Goal: Transaction & Acquisition: Download file/media

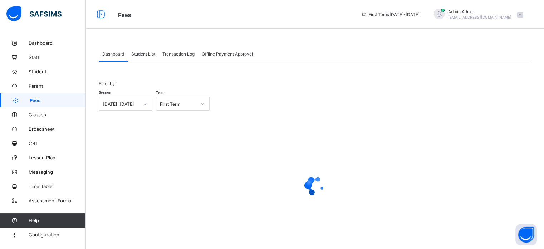
click at [144, 51] on span "Student List" at bounding box center [143, 53] width 24 height 5
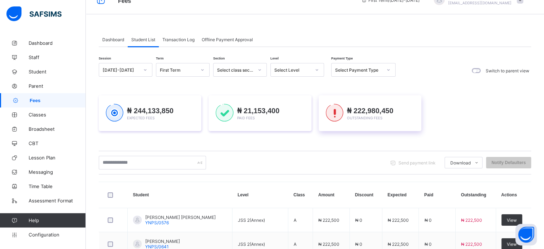
scroll to position [83, 0]
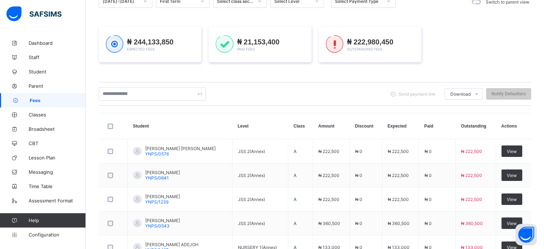
click at [356, 83] on div "Session [DATE]-[DATE] Term First Term Section Select class section Level Select…" at bounding box center [315, 202] width 432 height 417
click at [366, 87] on div "Session [DATE]-[DATE] Term First Term Section Select class section Level Select…" at bounding box center [315, 202] width 432 height 417
click at [352, 87] on div "Session [DATE]-[DATE] Term First Term Section Select class section Level Select…" at bounding box center [315, 202] width 432 height 417
click at [359, 82] on div "Session [DATE]-[DATE] Term First Term Section Select class section Level Select…" at bounding box center [315, 202] width 432 height 417
click at [383, 84] on div "Session [DATE]-[DATE] Term First Term Section Select class section Level Select…" at bounding box center [315, 202] width 432 height 417
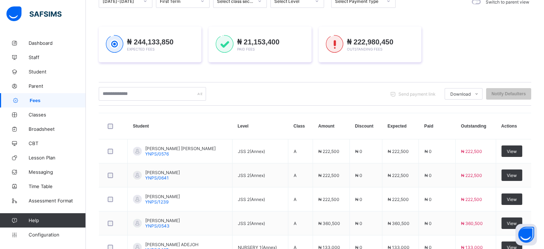
click at [383, 7] on div at bounding box center [388, 0] width 12 height 11
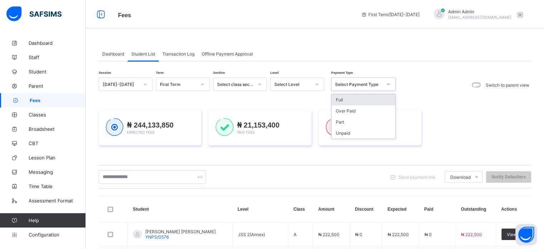
click at [358, 101] on div "Full" at bounding box center [364, 99] width 64 height 11
click at [368, 101] on div "₦ 244,133,850 Expected Fees ₦ 21,153,400 Paid Fees ₦ 222,980,450 Outstanding Fe…" at bounding box center [315, 127] width 432 height 57
click at [347, 100] on div "₦ 244,133,850 Expected Fees ₦ 21,153,400 Paid Fees ₦ 222,980,450 Outstanding Fe…" at bounding box center [315, 127] width 432 height 57
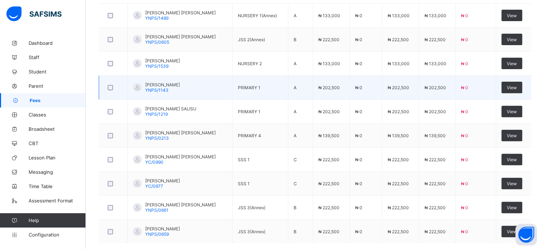
scroll to position [286, 0]
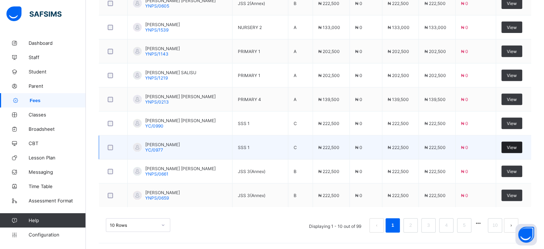
click at [512, 148] on span "View" at bounding box center [512, 146] width 10 height 5
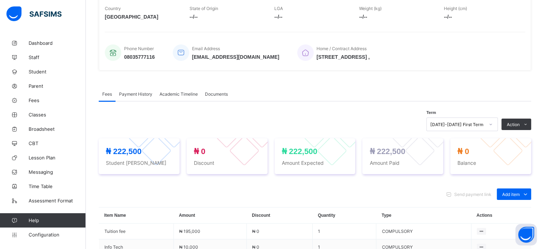
scroll to position [141, 0]
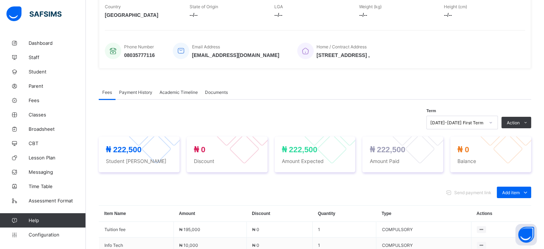
click at [124, 93] on span "Payment History" at bounding box center [135, 91] width 33 height 5
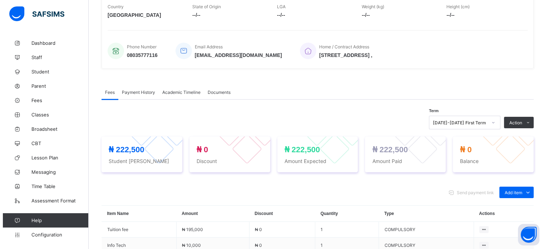
scroll to position [92, 0]
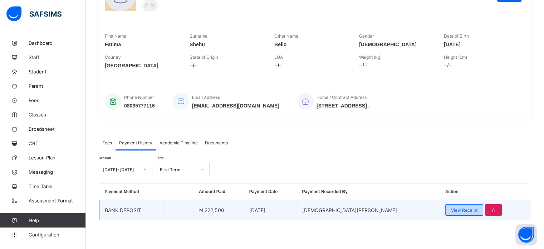
click at [451, 209] on span "View Receipt" at bounding box center [464, 209] width 26 height 5
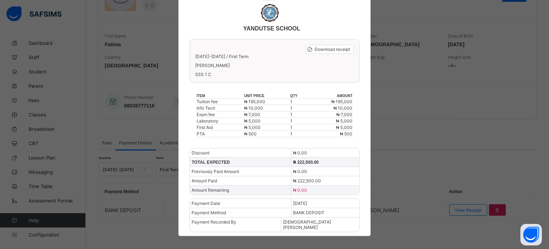
scroll to position [2, 0]
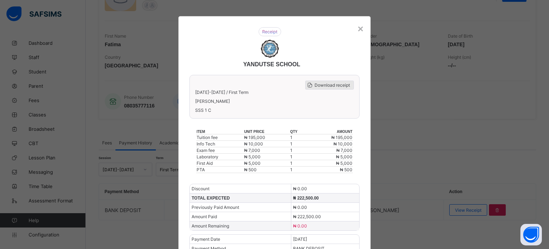
click at [319, 85] on span "Download receipt" at bounding box center [332, 84] width 35 height 5
click at [327, 84] on span "Download receipt" at bounding box center [332, 84] width 35 height 5
